Goal: Task Accomplishment & Management: Manage account settings

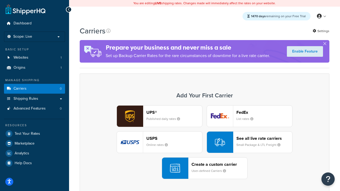
click at [204, 142] on div "UPS® Published daily rates FedEx List rates USPS Online rates See all live rate…" at bounding box center [204, 142] width 238 height 74
click at [264, 112] on header "FedEx" at bounding box center [264, 112] width 56 height 5
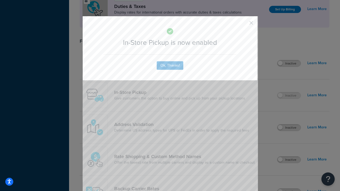
click at [243, 25] on button "button" at bounding box center [243, 24] width 1 height 1
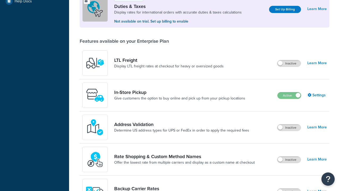
scroll to position [162, 0]
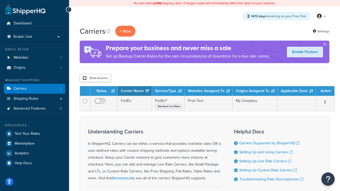
click at [84, 78] on input "checkbox" at bounding box center [85, 78] width 4 height 4
checkbox input "true"
click at [0, 0] on button "Delete" at bounding box center [0, 0] width 0 height 0
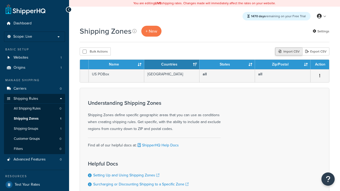
click at [288, 52] on div "Import CSV" at bounding box center [288, 52] width 27 height 8
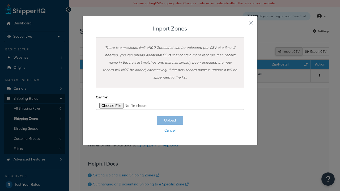
type input "C:\fakepath\importZonesSuccess.csv"
click at [170, 121] on button "Upload" at bounding box center [170, 120] width 27 height 8
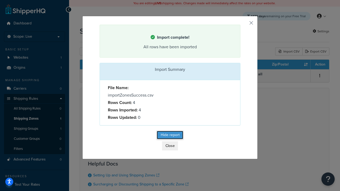
click at [170, 136] on button "Hide report" at bounding box center [170, 135] width 27 height 8
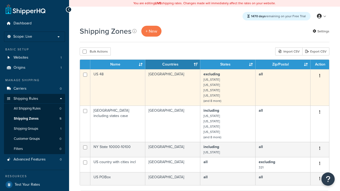
click at [319, 76] on icon "button" at bounding box center [319, 76] width 1 height 4
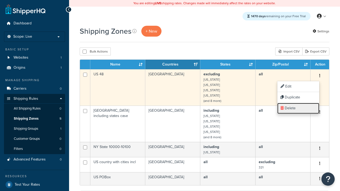
click at [298, 108] on link "Delete" at bounding box center [298, 108] width 42 height 11
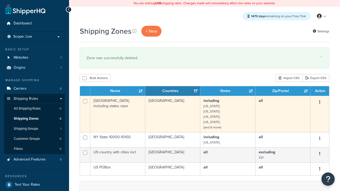
click at [319, 103] on icon "button" at bounding box center [319, 102] width 1 height 4
click at [0, 0] on link "Delete" at bounding box center [0, 0] width 0 height 0
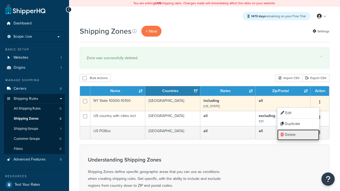
click at [298, 135] on link "Delete" at bounding box center [298, 135] width 42 height 11
